Goal: Task Accomplishment & Management: Use online tool/utility

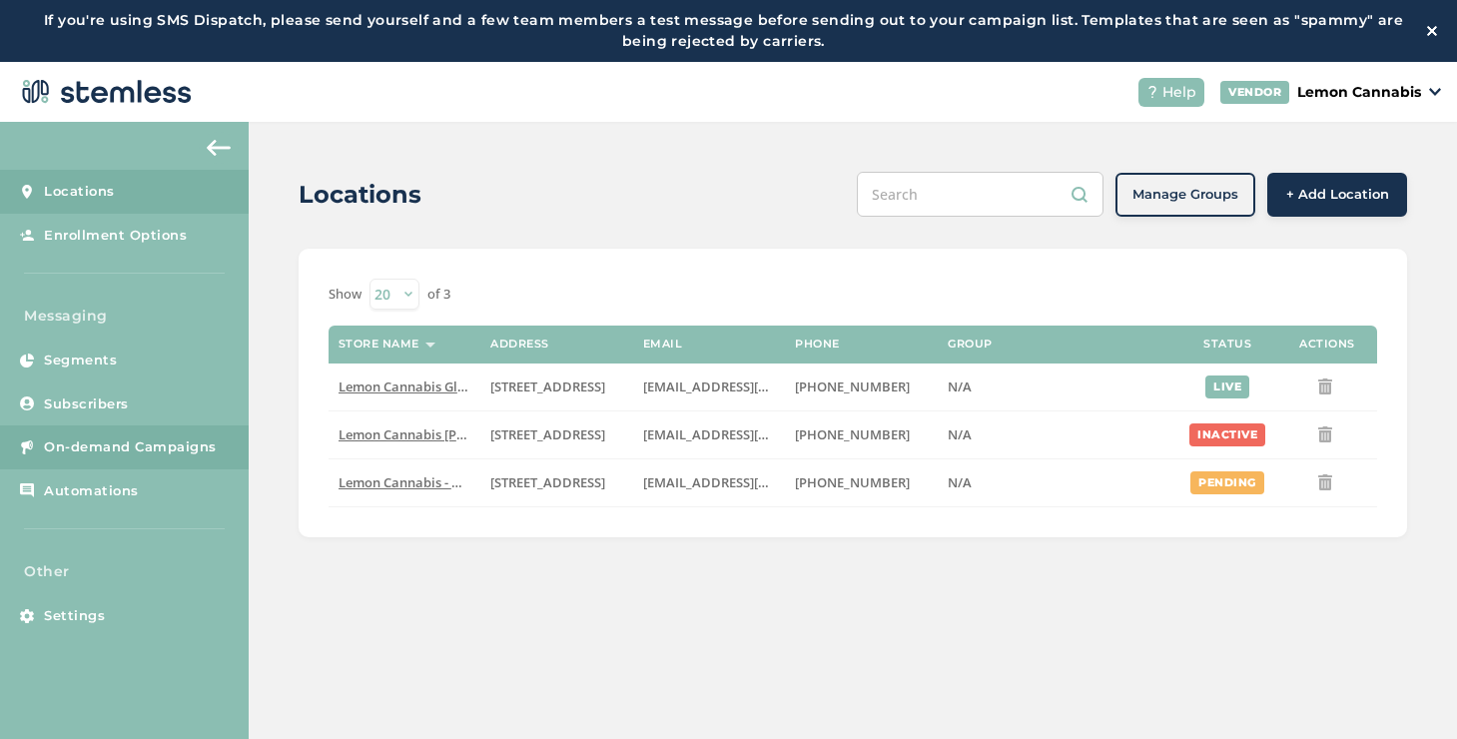
click at [81, 431] on link "On-demand Campaigns" at bounding box center [124, 447] width 249 height 44
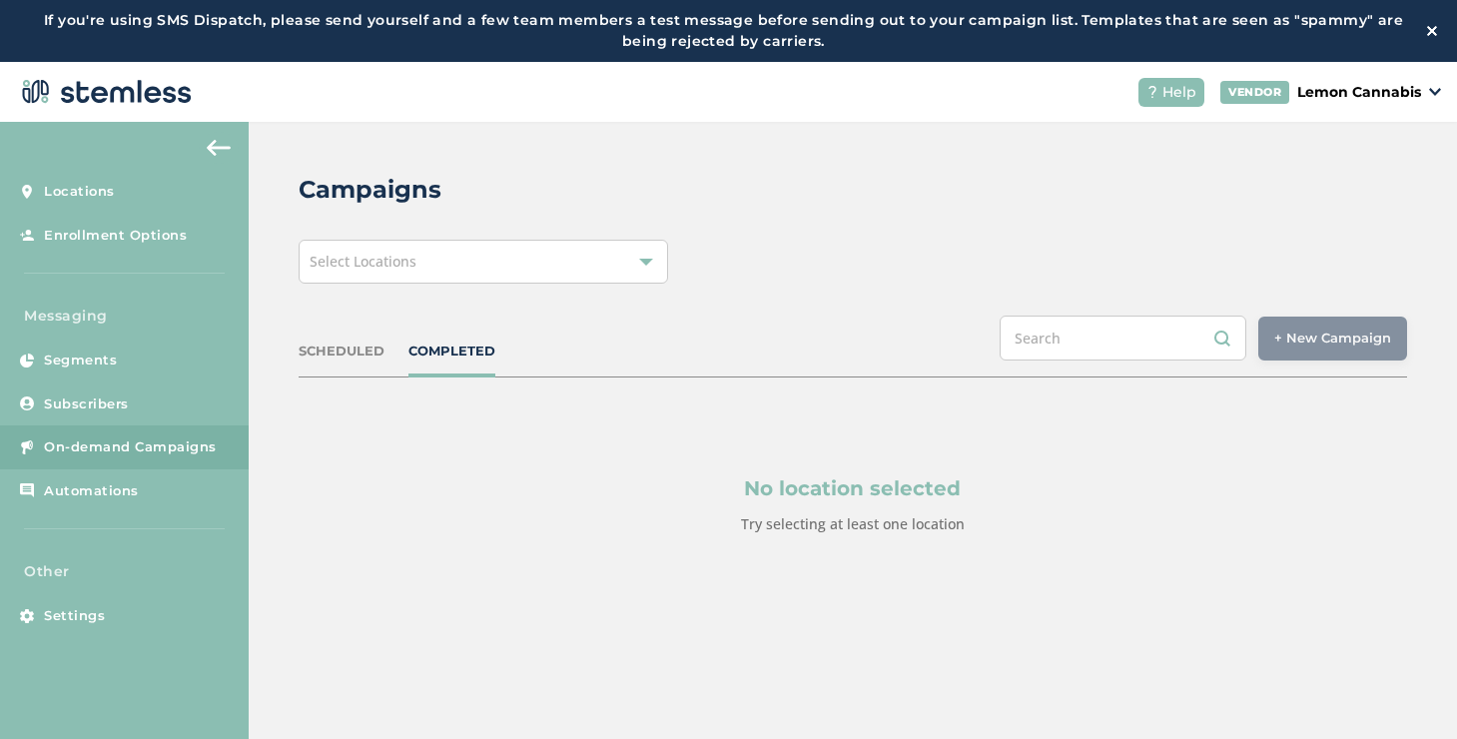
click at [402, 289] on div "Campaigns Select Locations SCHEDULED COMPLETED + New Campaign Select location(s…" at bounding box center [853, 401] width 1208 height 559
click at [402, 275] on div "Select Locations" at bounding box center [482, 262] width 369 height 44
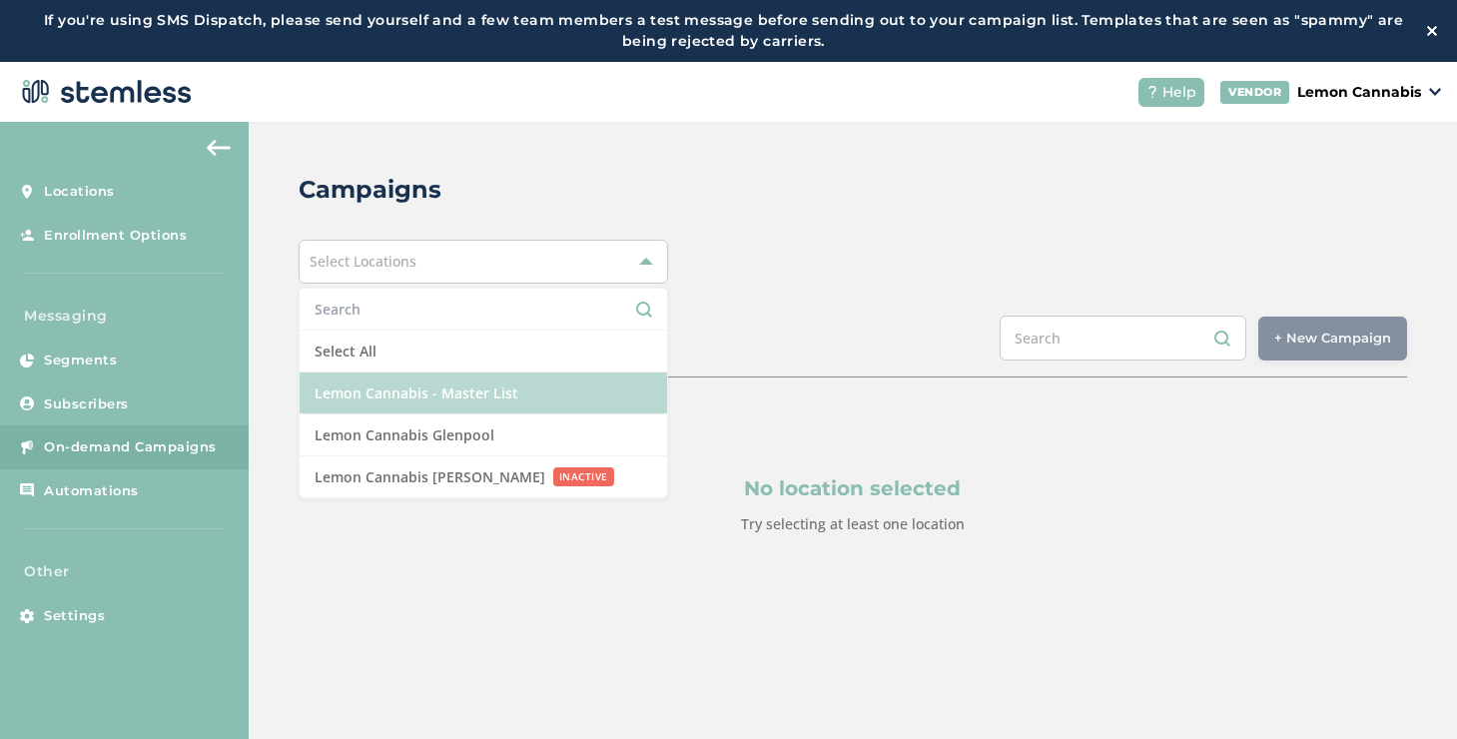
click at [363, 383] on li "Lemon Cannabis - Master List" at bounding box center [482, 393] width 367 height 42
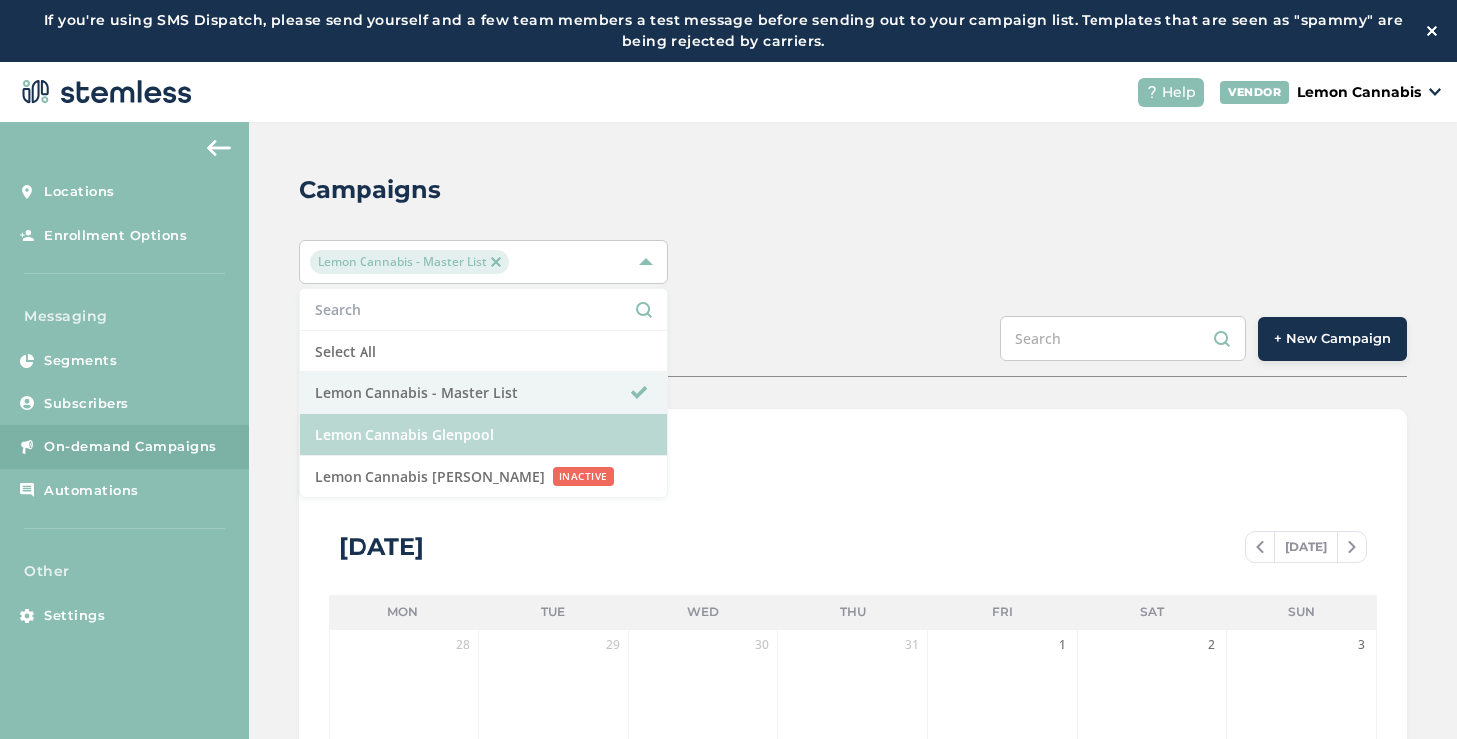
click at [580, 425] on li "Lemon Cannabis Glenpool" at bounding box center [482, 435] width 367 height 42
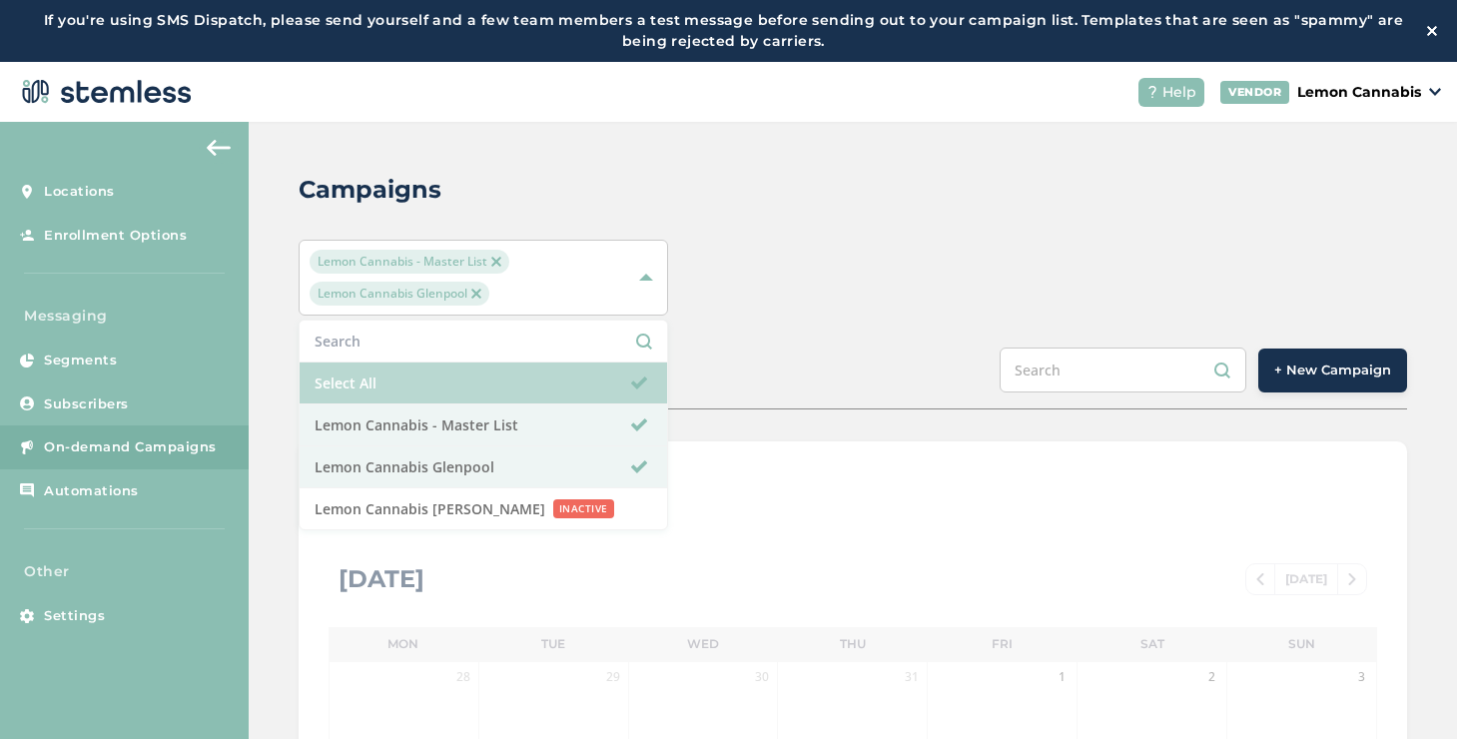
click at [579, 383] on li "Select All" at bounding box center [482, 383] width 367 height 42
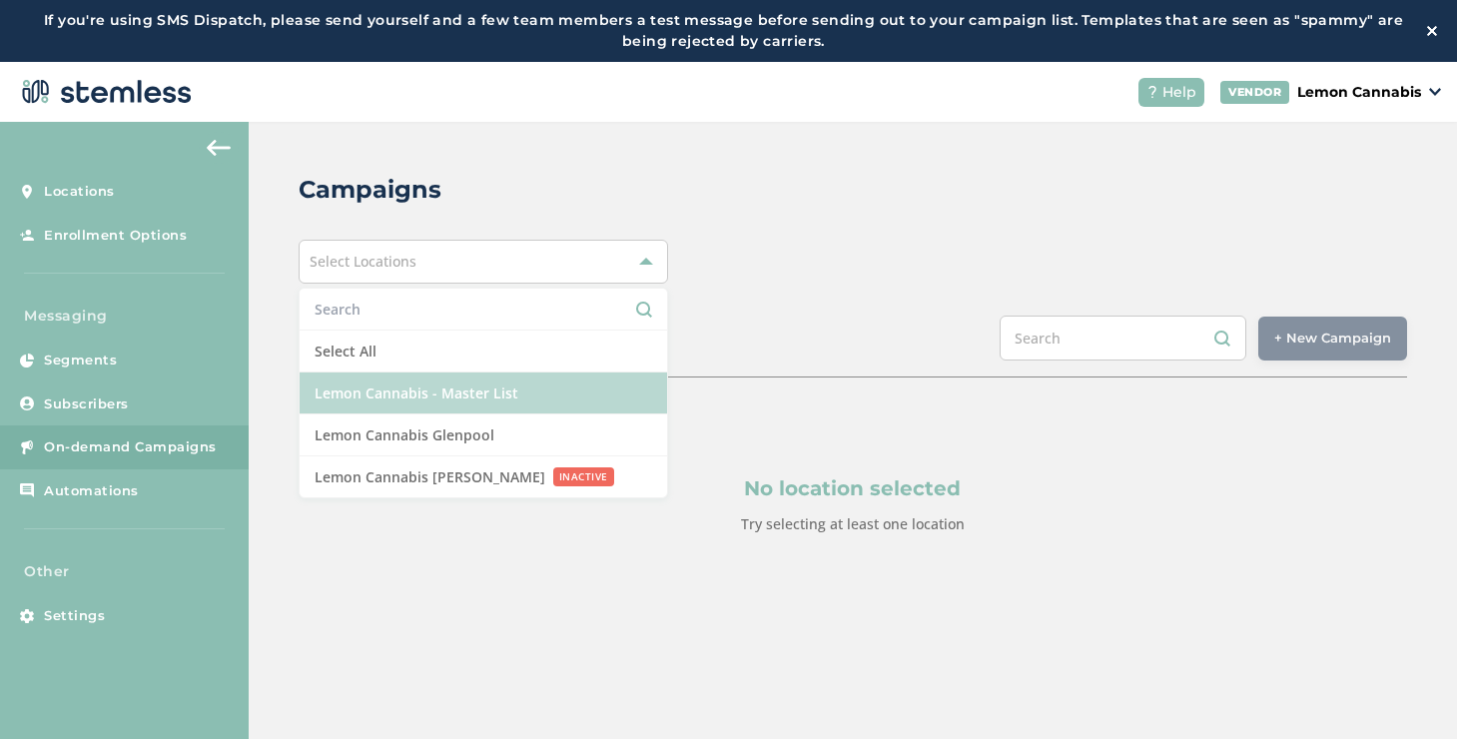
click at [555, 410] on li "Lemon Cannabis - Master List" at bounding box center [482, 393] width 367 height 42
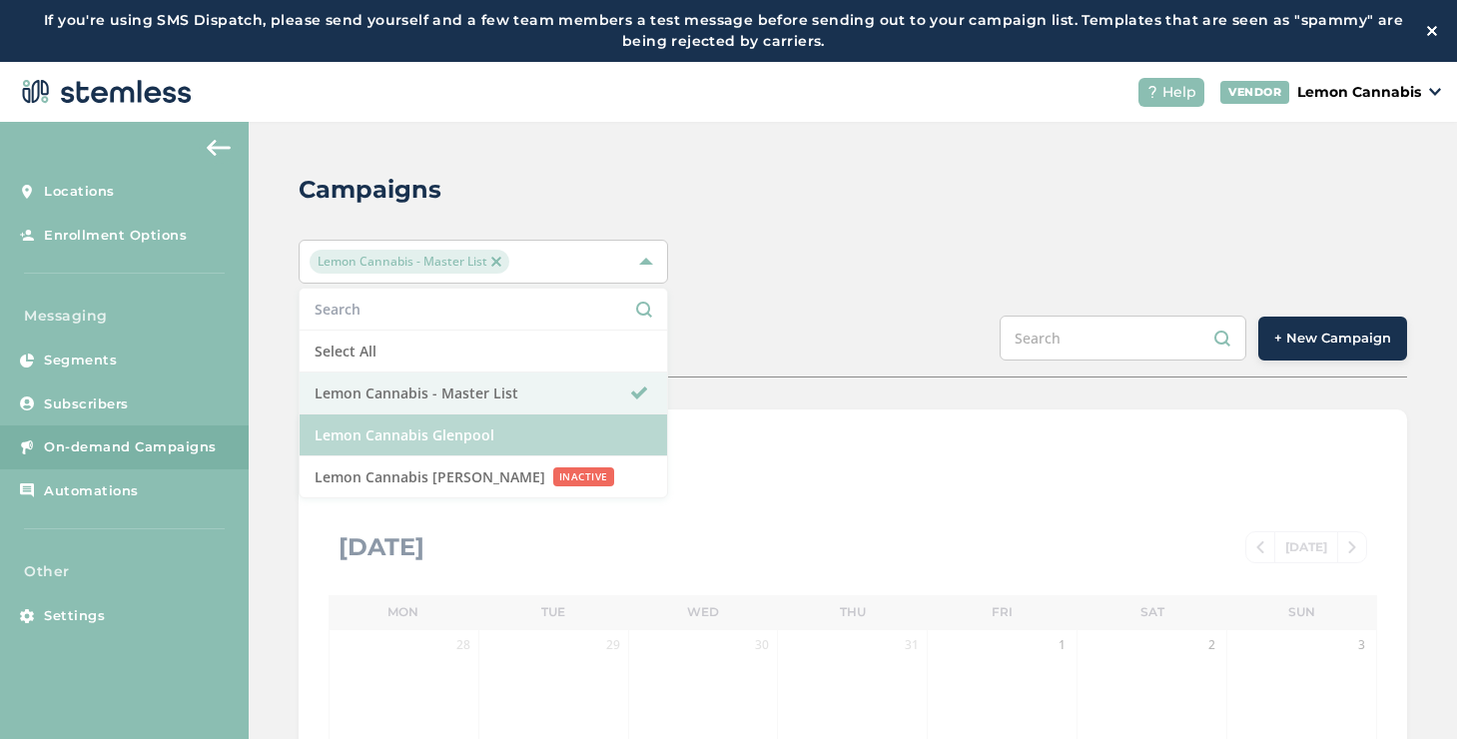
click at [553, 416] on li "Lemon Cannabis Glenpool" at bounding box center [482, 435] width 367 height 42
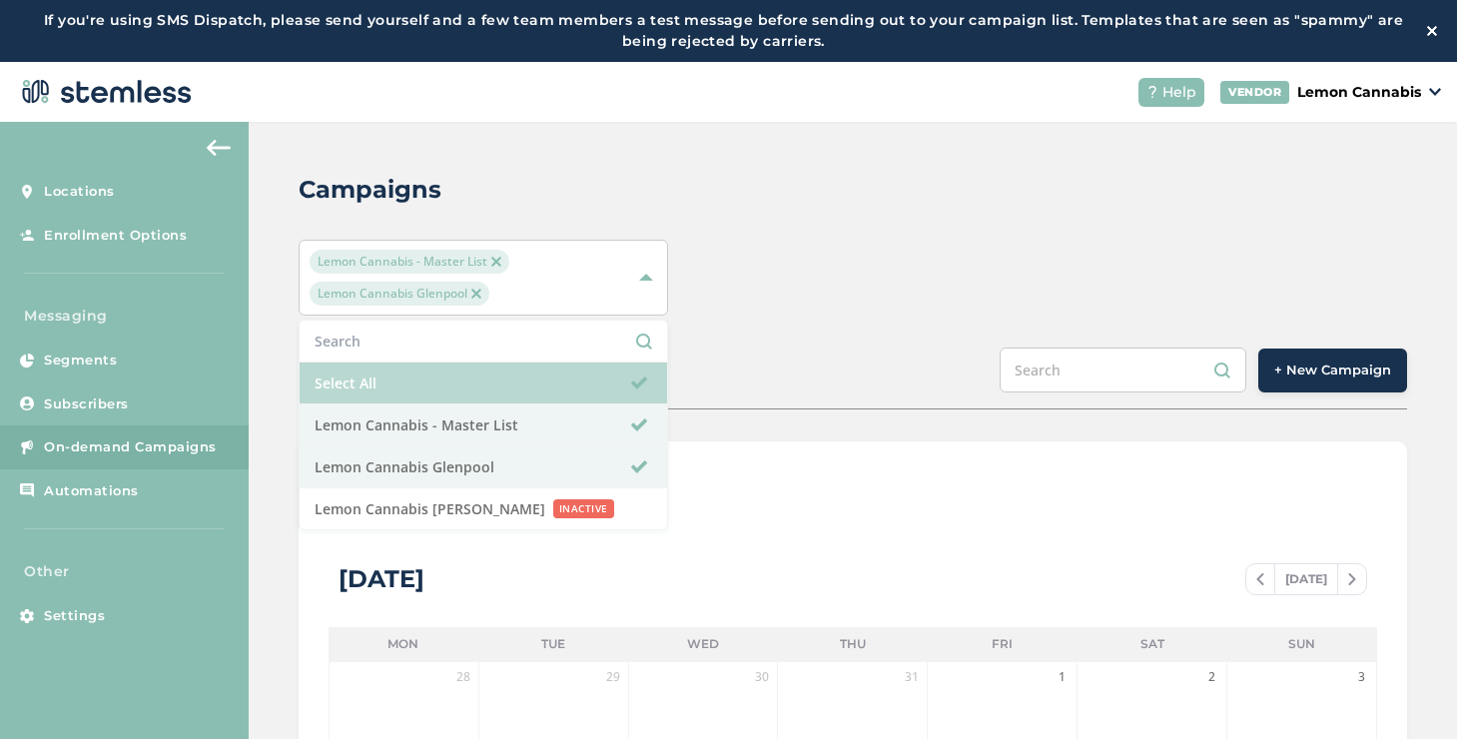
click at [546, 395] on li "Select All" at bounding box center [482, 383] width 367 height 42
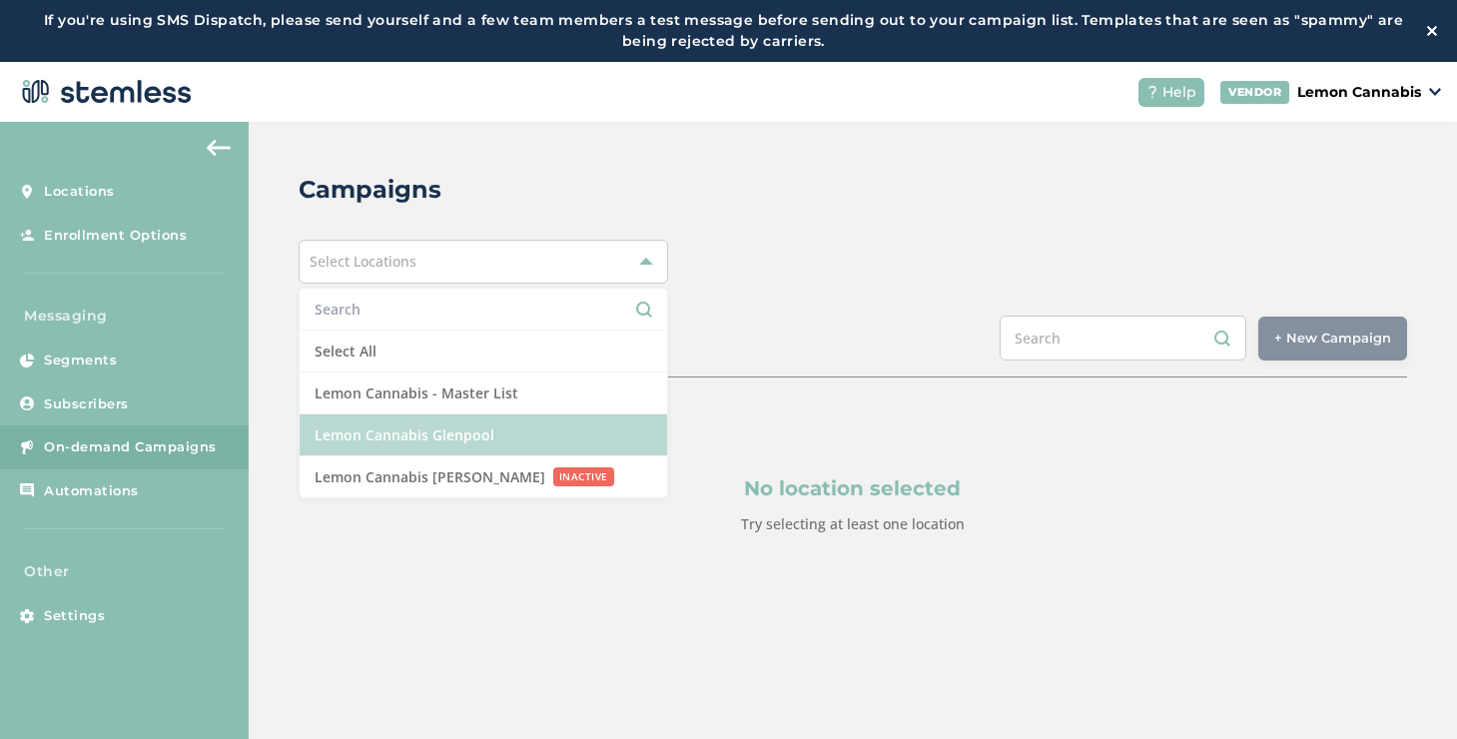
click at [539, 420] on li "Lemon Cannabis Glenpool" at bounding box center [482, 435] width 367 height 42
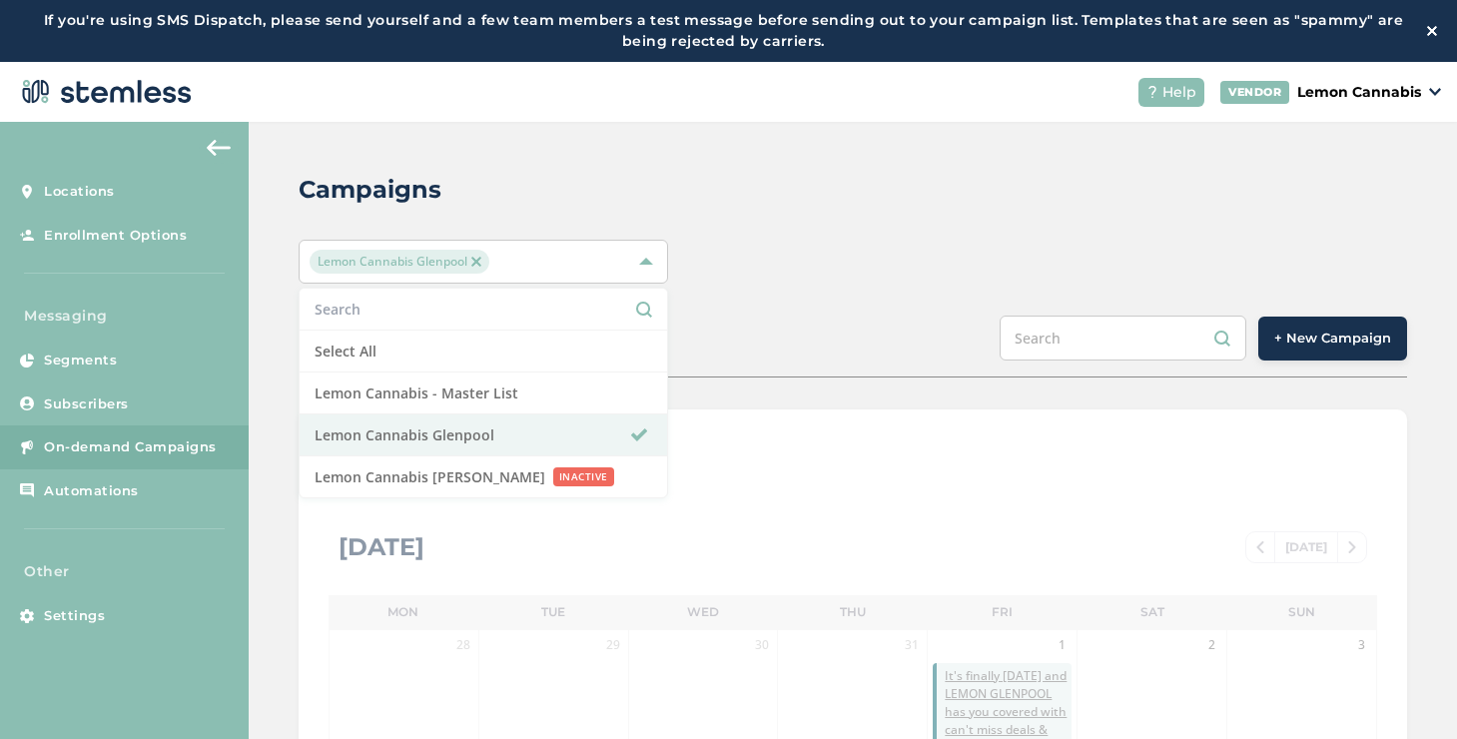
click at [1285, 334] on span "+ New Campaign" at bounding box center [1332, 338] width 117 height 20
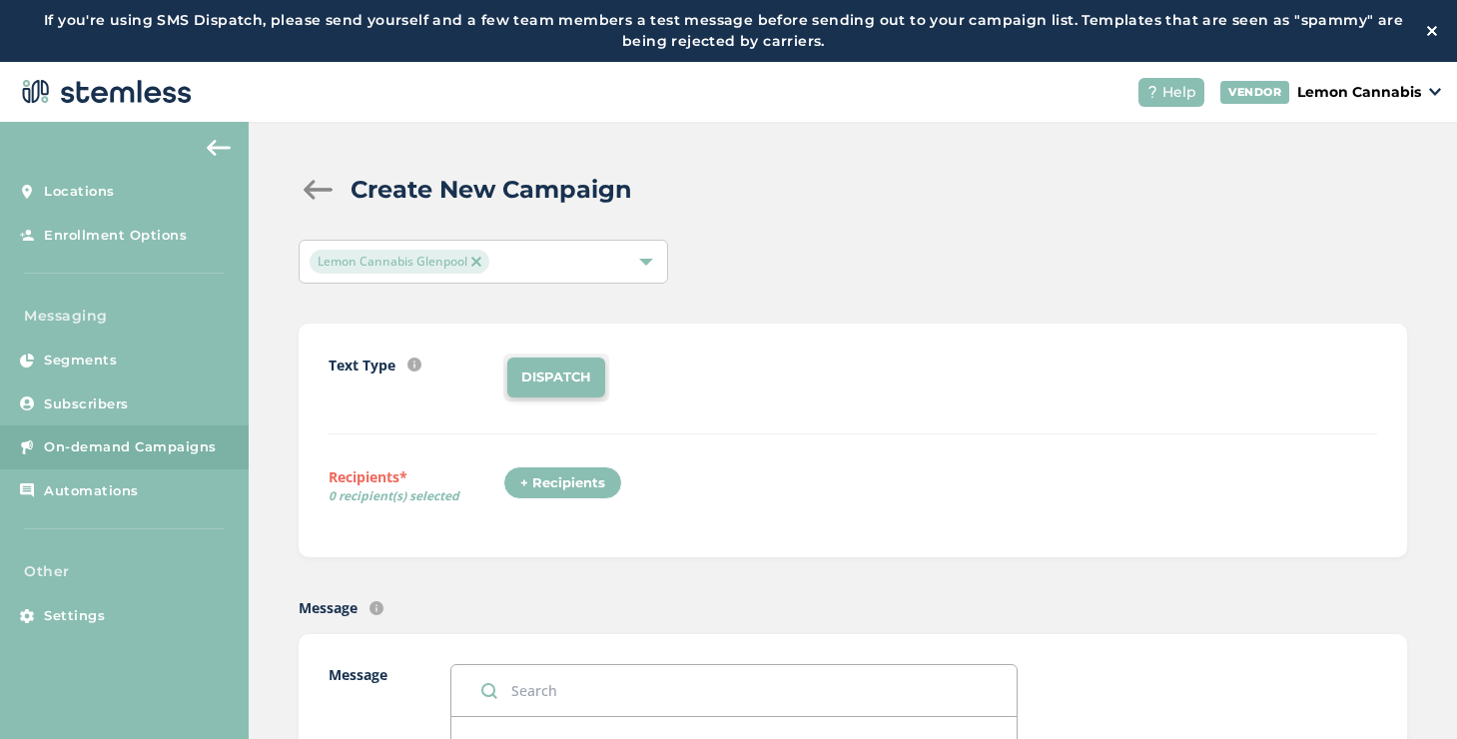
click at [603, 471] on div "+ Recipients" at bounding box center [562, 483] width 119 height 34
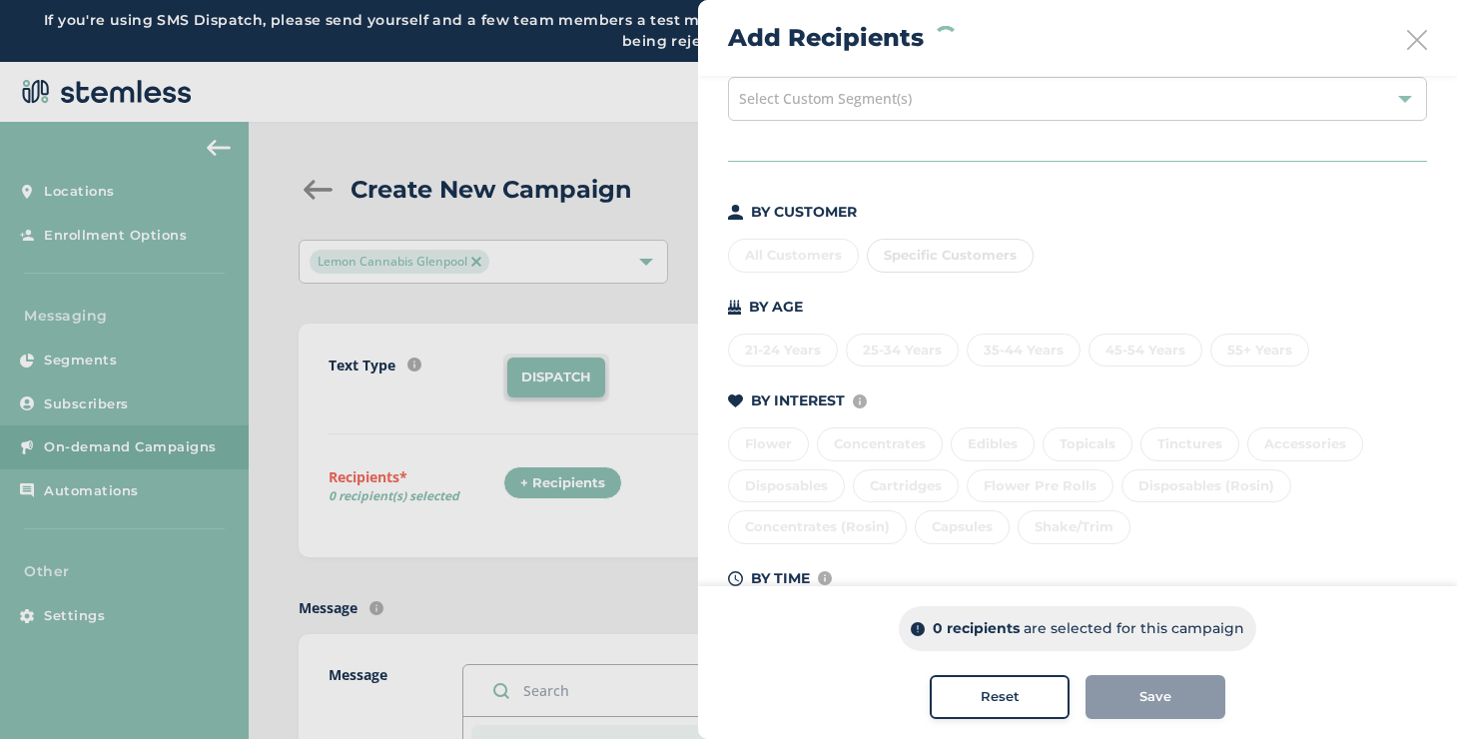
scroll to position [102, 0]
click at [881, 476] on div "Cartridges" at bounding box center [906, 485] width 106 height 34
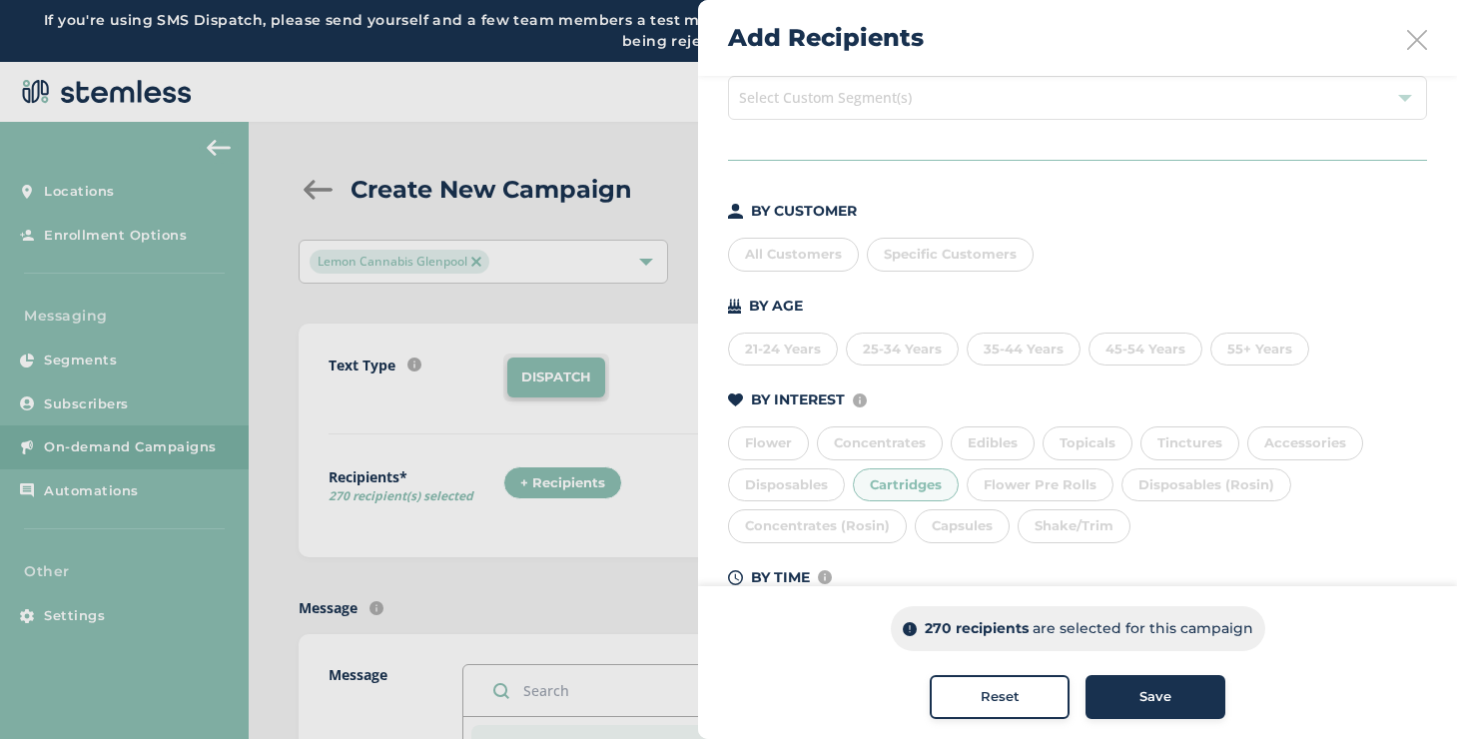
click at [1008, 525] on div "Flower Concentrates Edibles Topicals Tinctures Accessories Disposables Cartridg…" at bounding box center [1077, 480] width 699 height 125
click at [1038, 530] on div "Shake/Trim" at bounding box center [1073, 526] width 113 height 34
click at [1009, 454] on div "Edibles" at bounding box center [992, 443] width 84 height 34
click at [1026, 687] on div "Reset" at bounding box center [999, 697] width 108 height 20
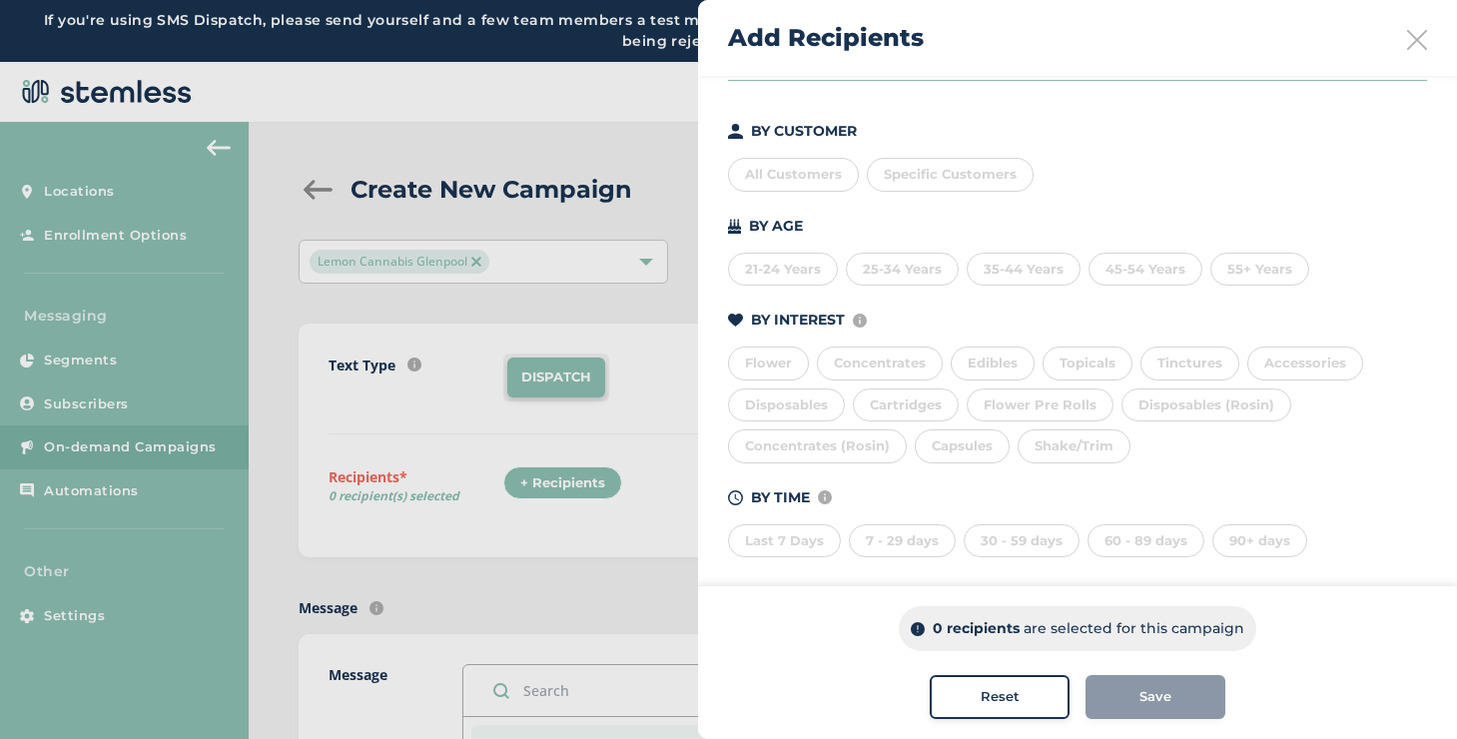
scroll to position [197, 0]
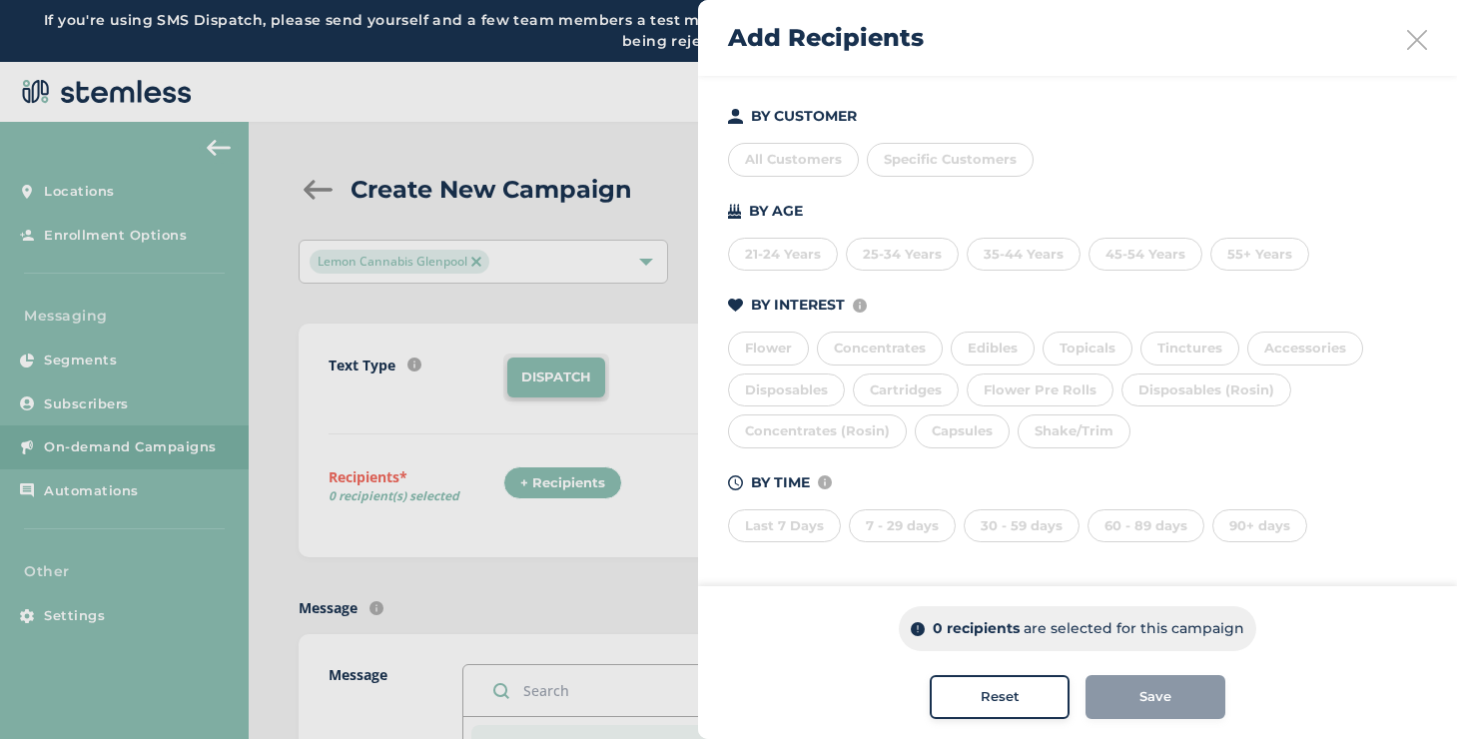
click at [1219, 541] on div "90+ days" at bounding box center [1259, 526] width 95 height 34
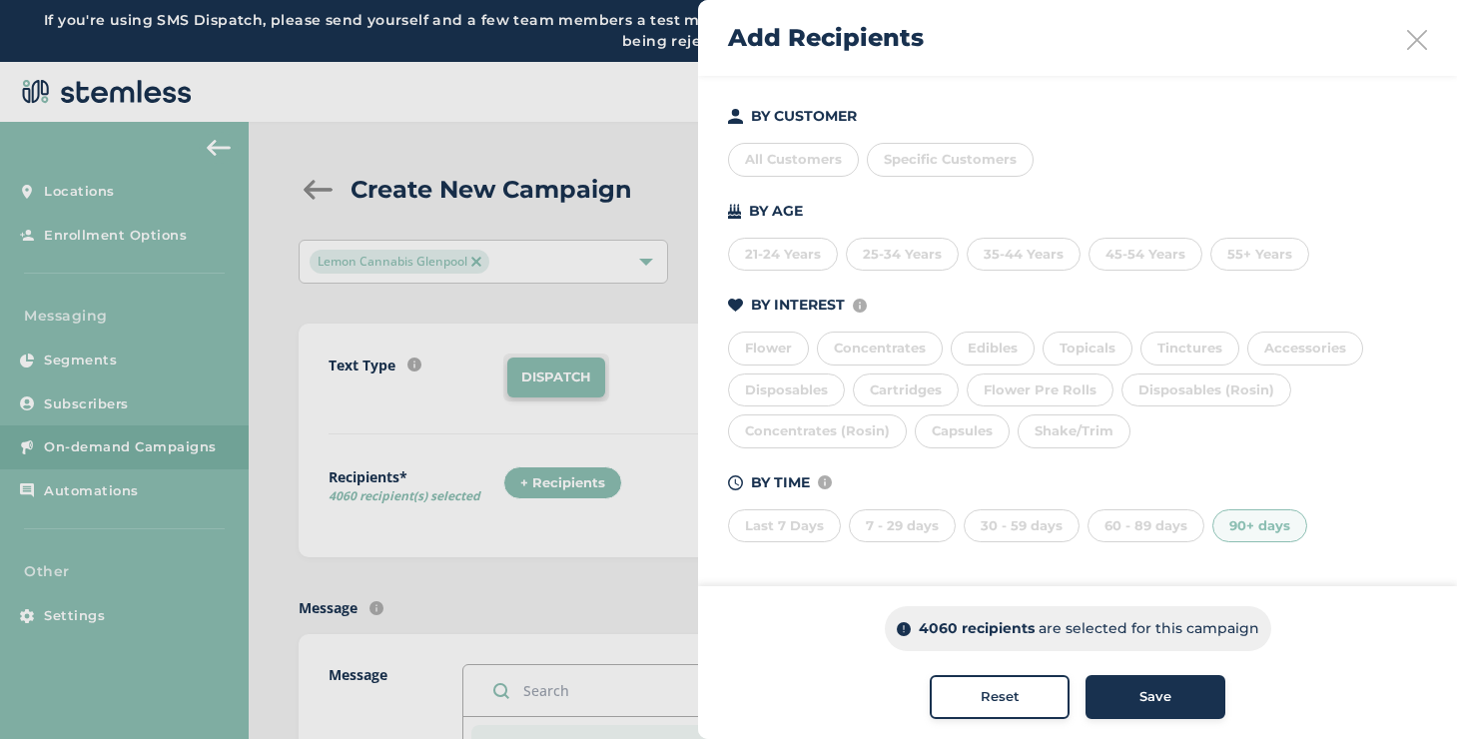
click at [1294, 512] on div "Last 7 Days 7 - 29 days 30 - 59 days 60 - 89 days 90+ days" at bounding box center [1077, 522] width 699 height 42
click at [1291, 517] on div "90+ days" at bounding box center [1259, 526] width 95 height 34
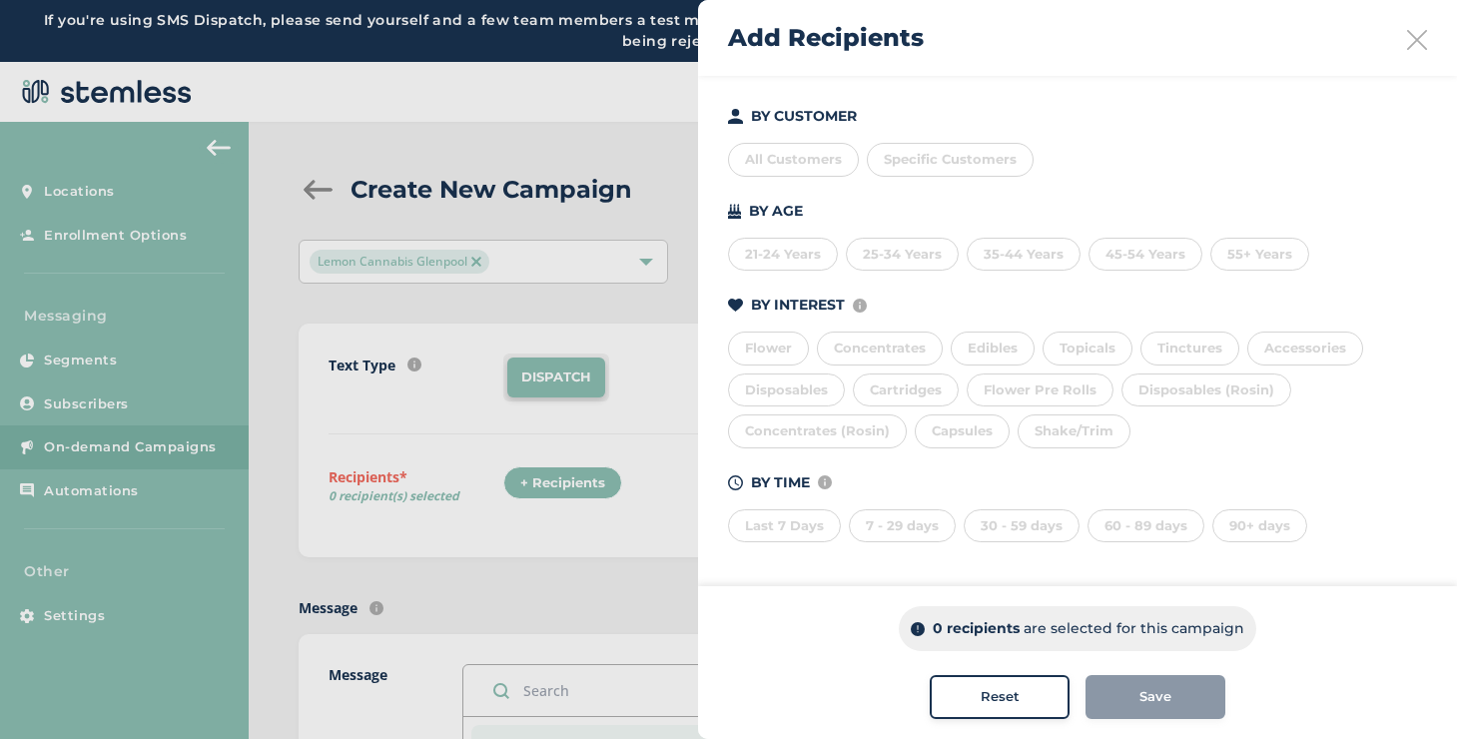
click at [792, 173] on div "All Customers" at bounding box center [793, 160] width 131 height 34
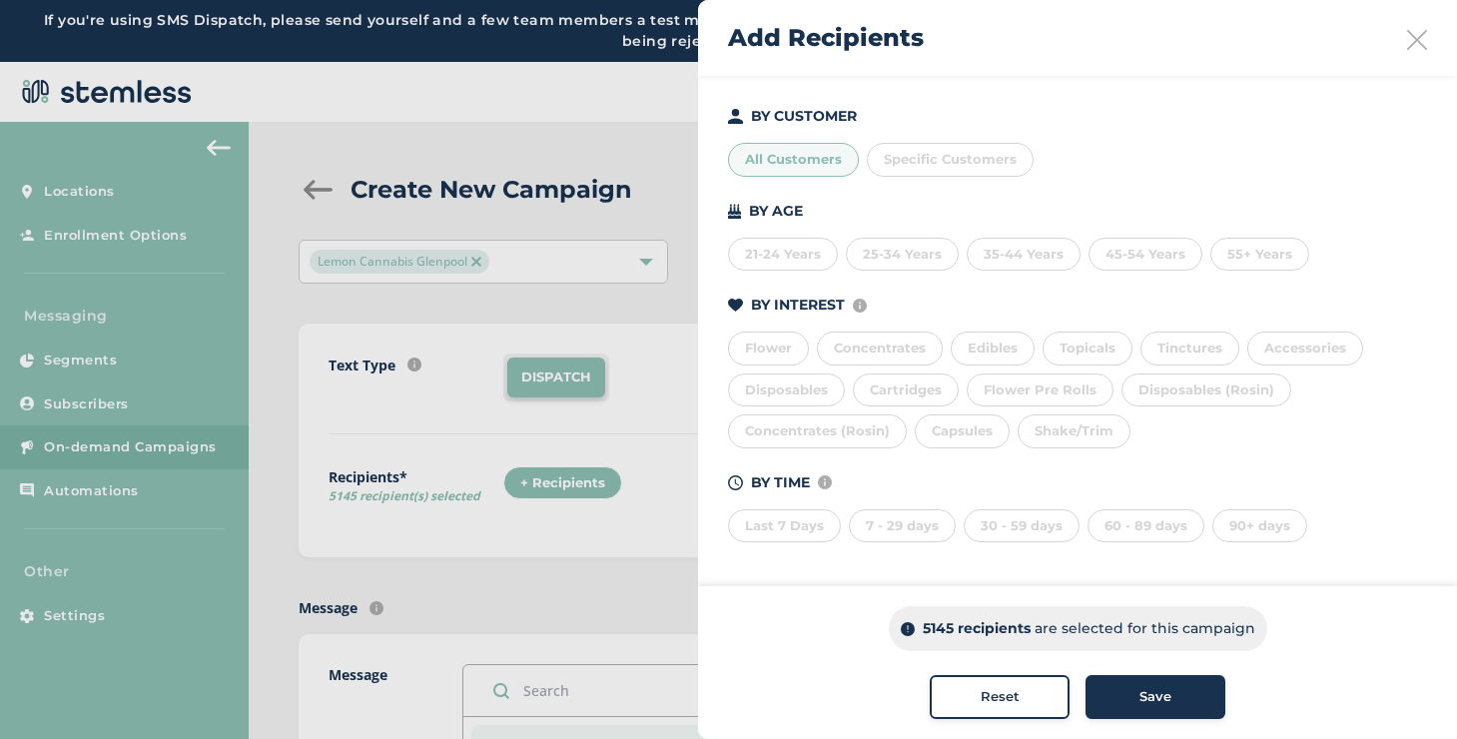
click at [792, 173] on div "All Customers" at bounding box center [793, 160] width 131 height 34
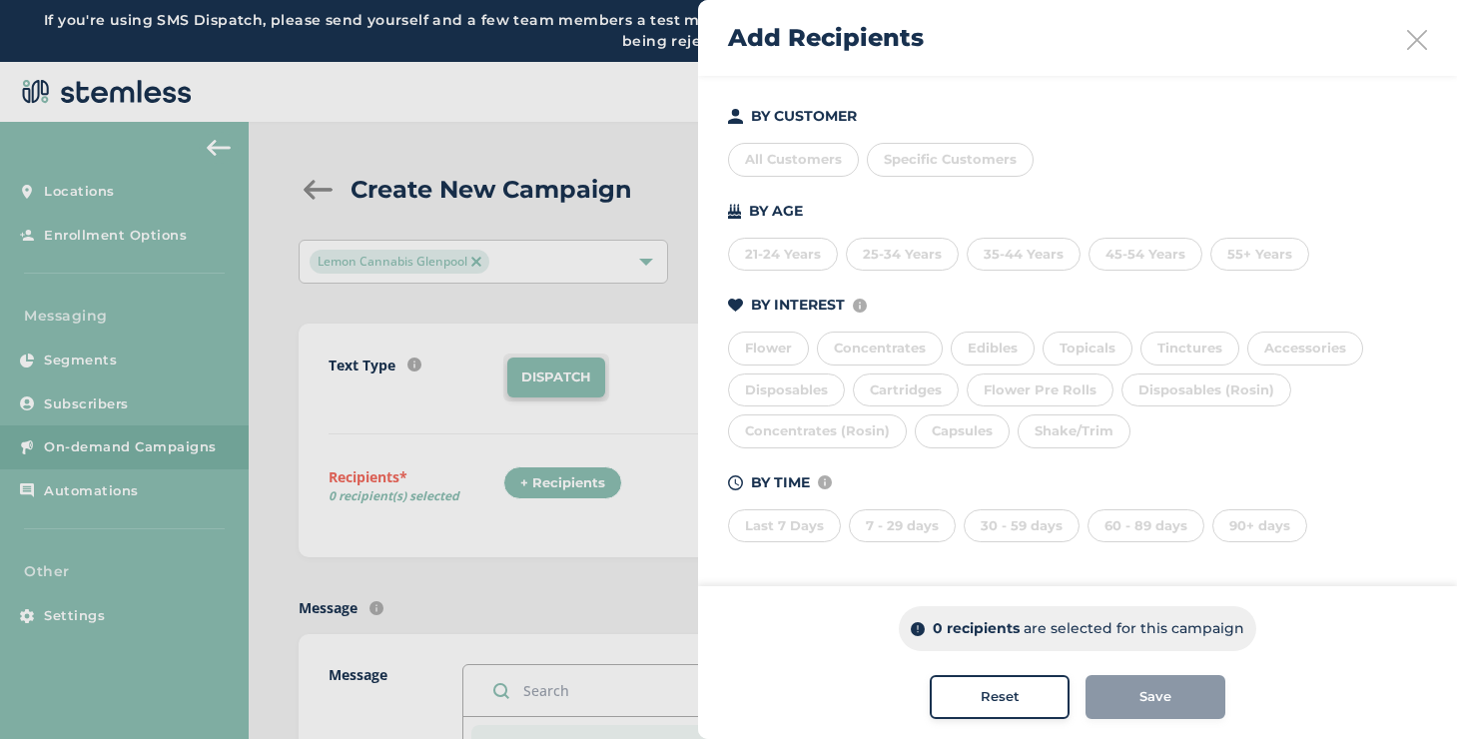
click at [820, 513] on div "Last 7 Days" at bounding box center [784, 526] width 113 height 34
click at [899, 517] on div "7 - 29 days" at bounding box center [902, 526] width 107 height 34
click at [1007, 520] on div "30 - 59 days" at bounding box center [1021, 526] width 116 height 34
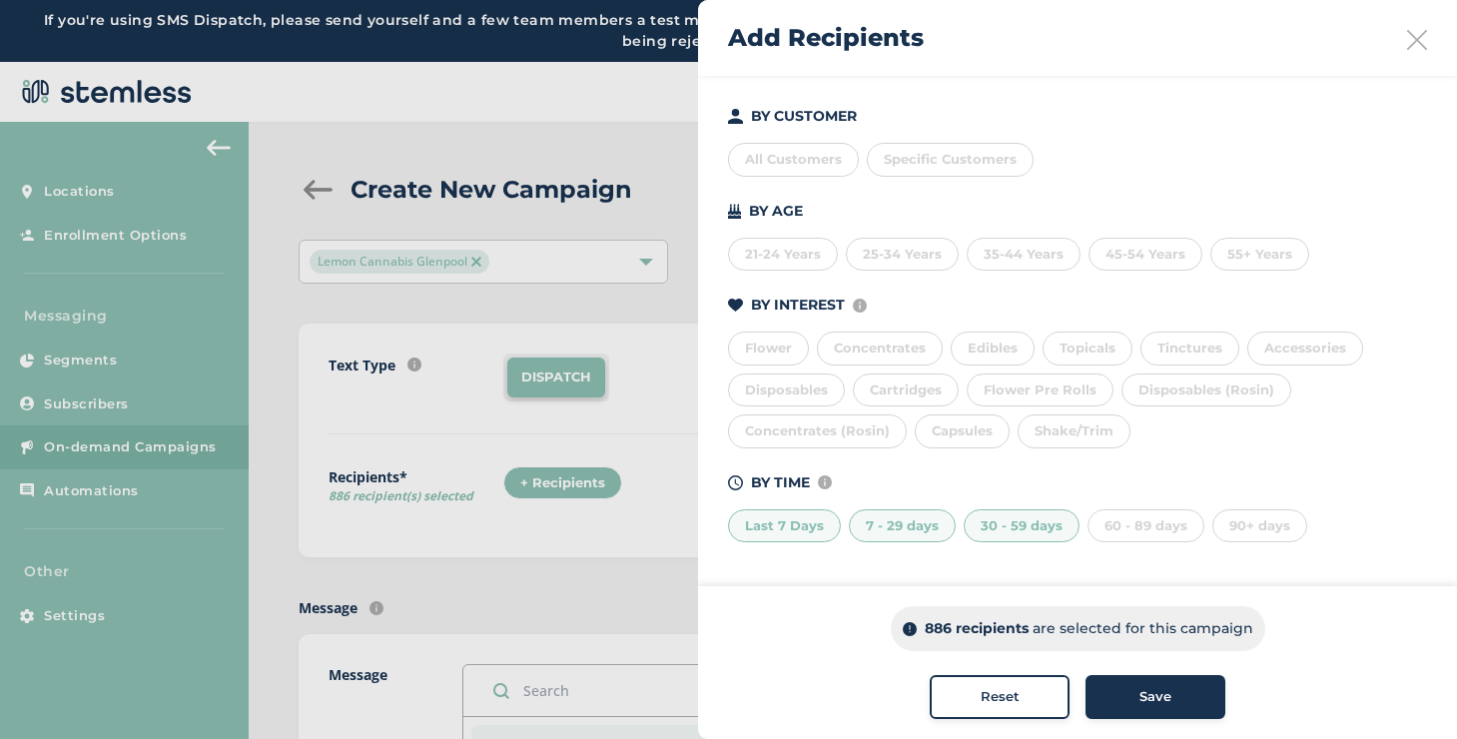
click at [1092, 529] on div "60 - 89 days" at bounding box center [1145, 526] width 117 height 34
click at [948, 706] on div "Reset" at bounding box center [999, 697] width 108 height 20
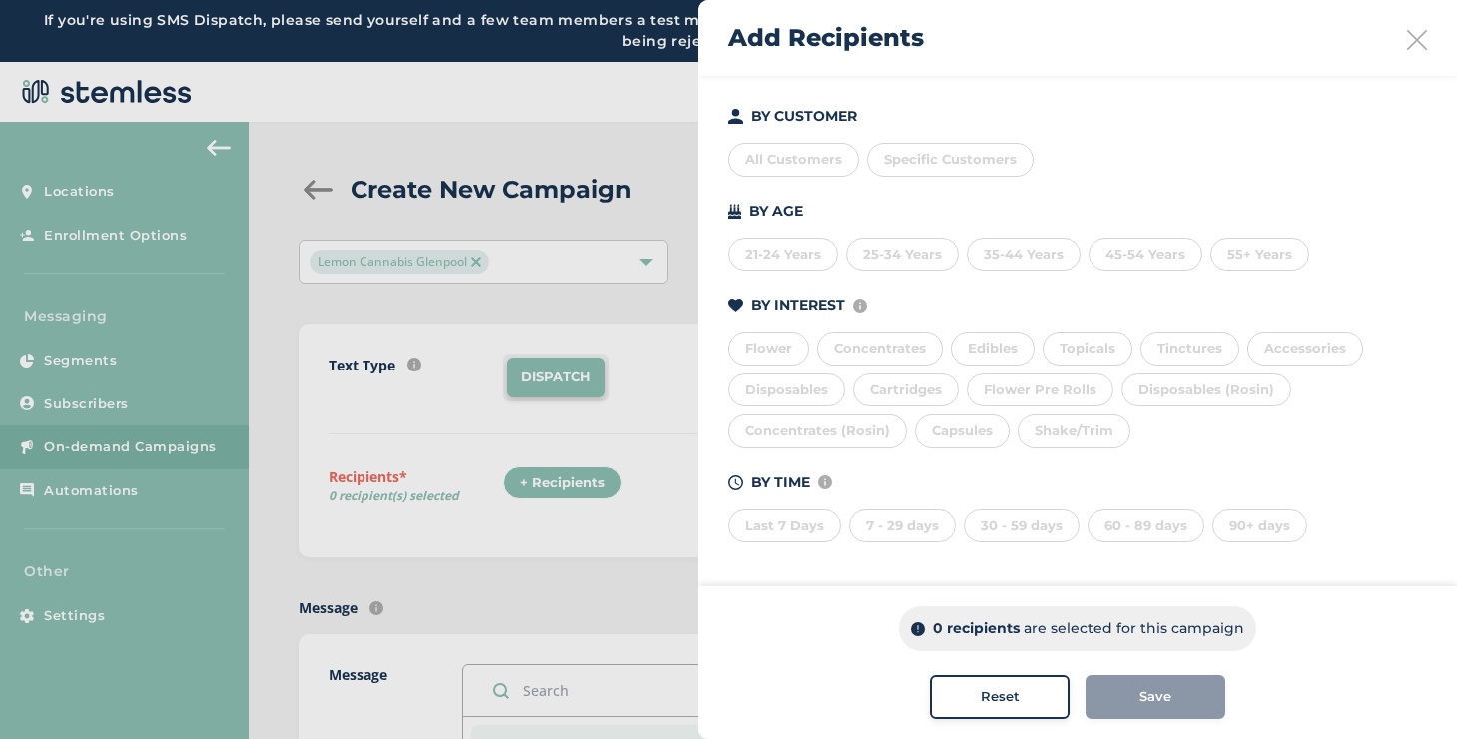
click at [797, 271] on div "BY CUSTOMER All Customers Specific Customers BY AGE [DEMOGRAPHIC_DATA] Years 25…" at bounding box center [1077, 324] width 699 height 436
click at [874, 262] on div "25-34 Years" at bounding box center [902, 255] width 113 height 34
click at [814, 253] on div "21-24 Years" at bounding box center [783, 255] width 110 height 34
click at [995, 246] on div "35-44 Years" at bounding box center [1023, 255] width 114 height 34
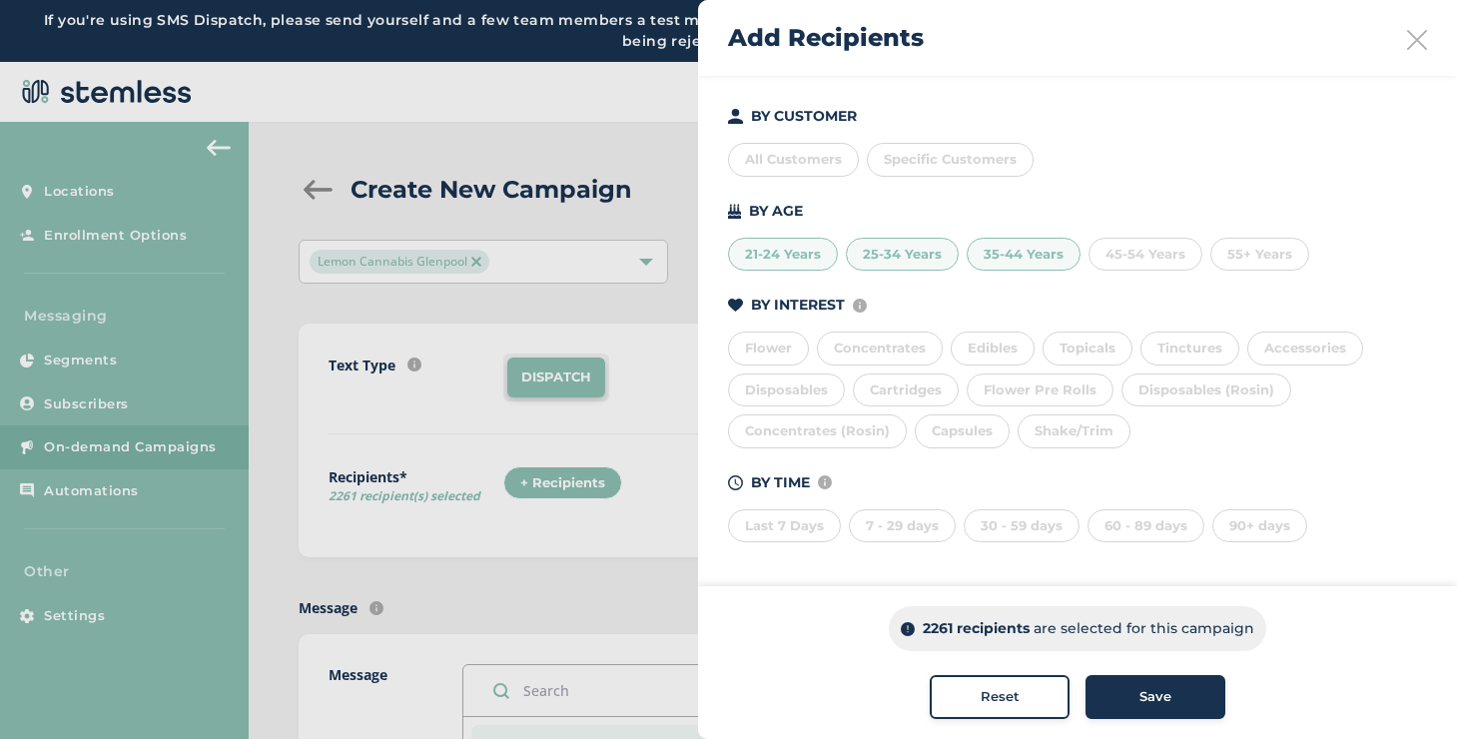
click at [998, 700] on span "Reset" at bounding box center [999, 697] width 39 height 20
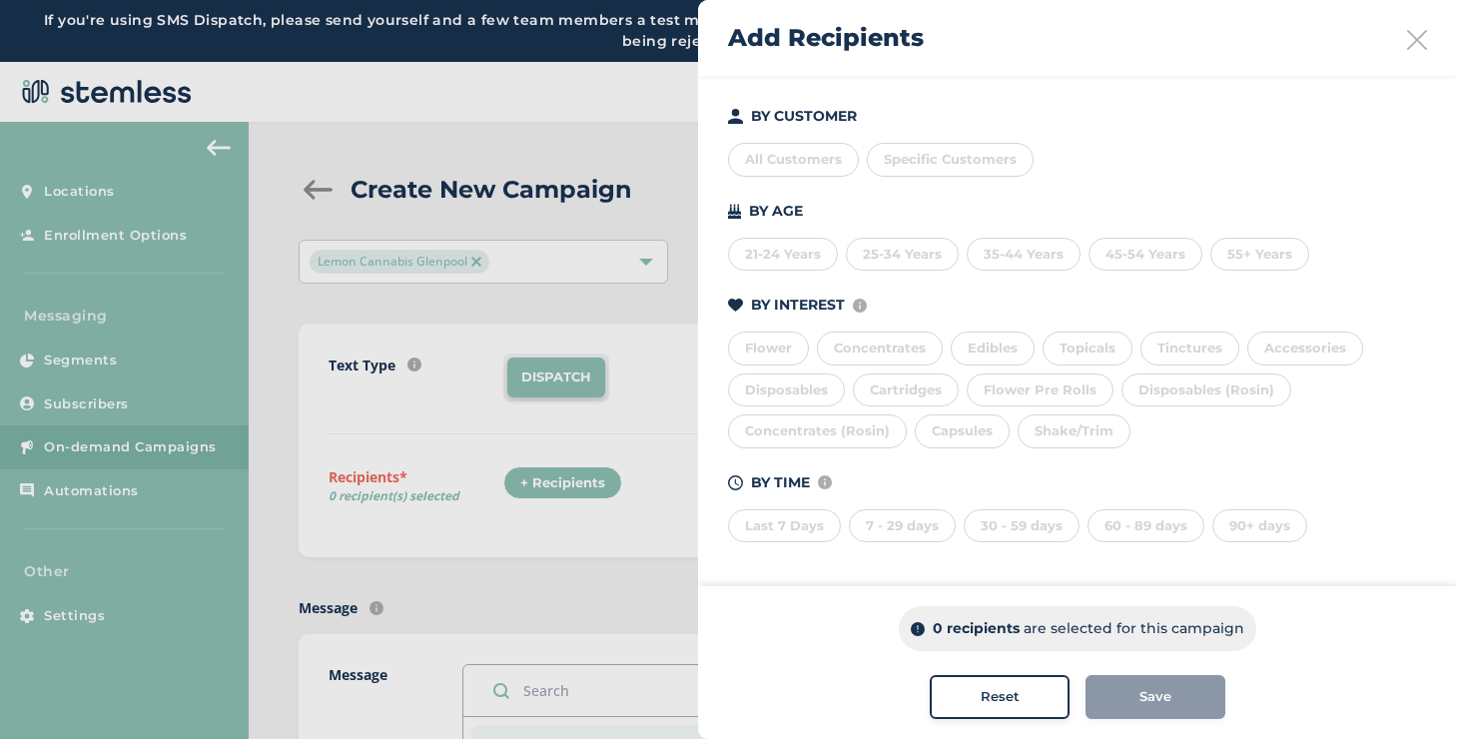
click at [1407, 42] on icon at bounding box center [1417, 40] width 20 height 20
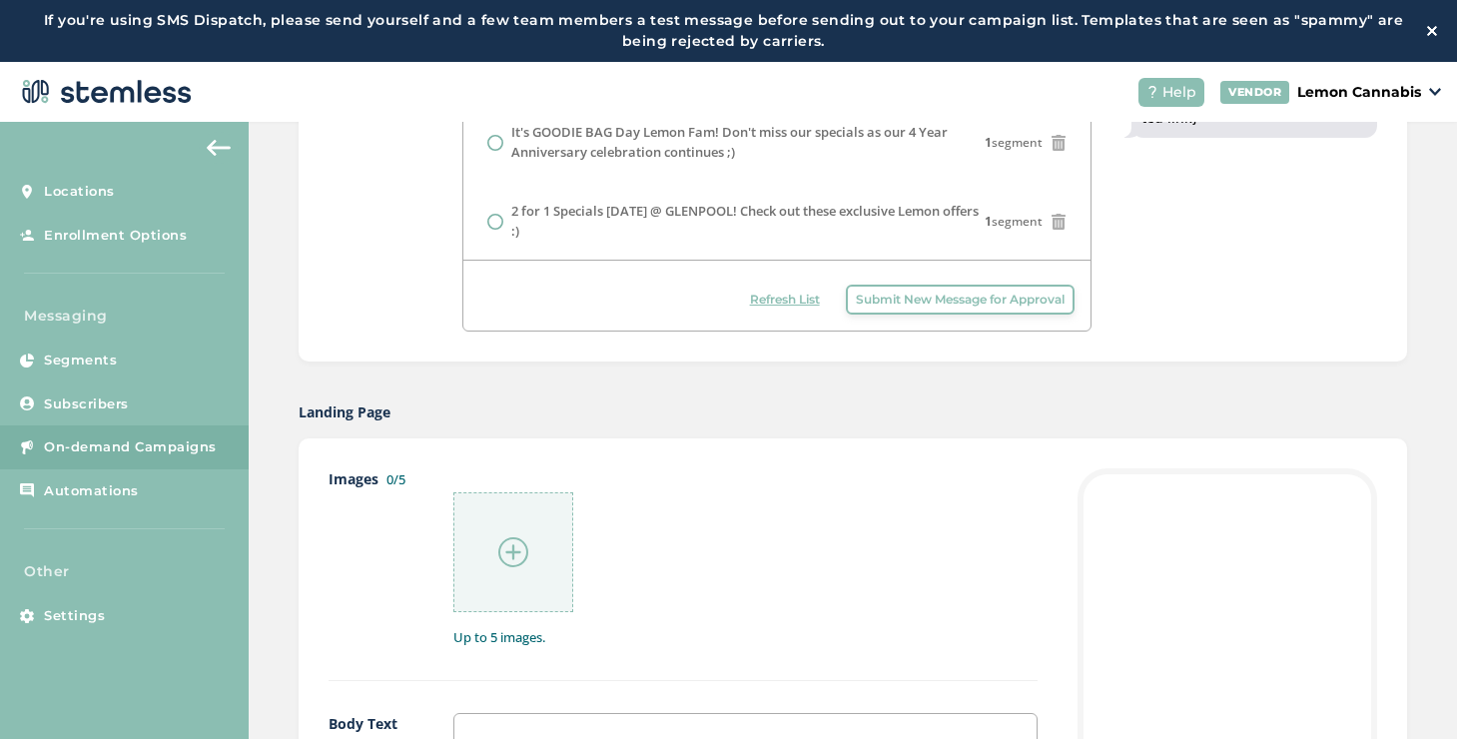
scroll to position [913, 0]
